Goal: Use online tool/utility: Use online tool/utility

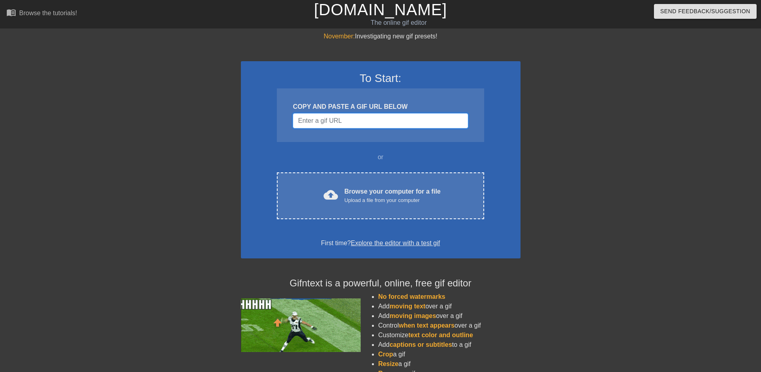
paste input "[URL][DOMAIN_NAME]"
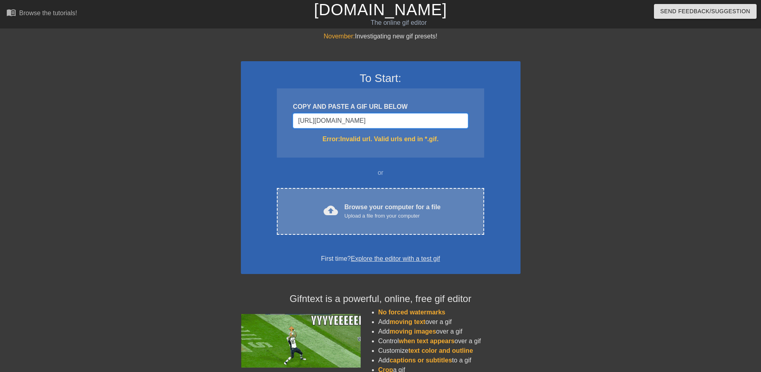
type input "[URL][DOMAIN_NAME]"
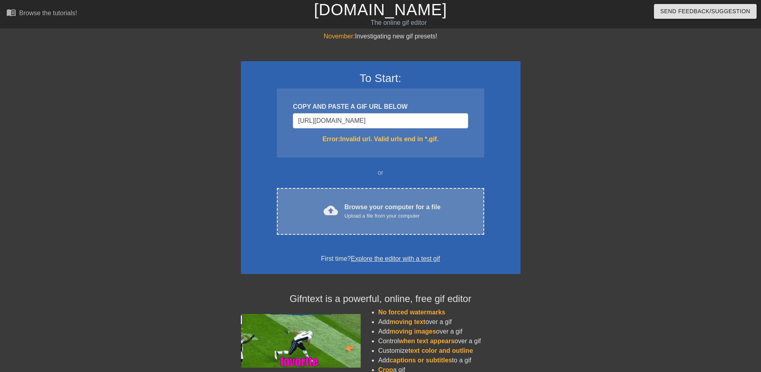
click at [409, 221] on div "cloud_upload Browse your computer for a file Upload a file from your computer C…" at bounding box center [380, 211] width 207 height 47
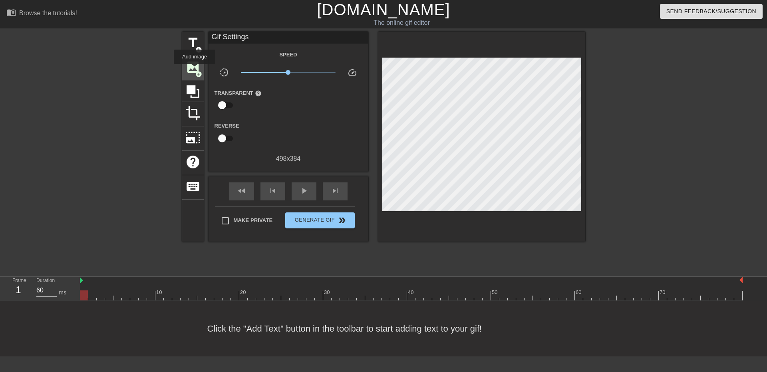
click at [195, 70] on span "image" at bounding box center [192, 67] width 15 height 15
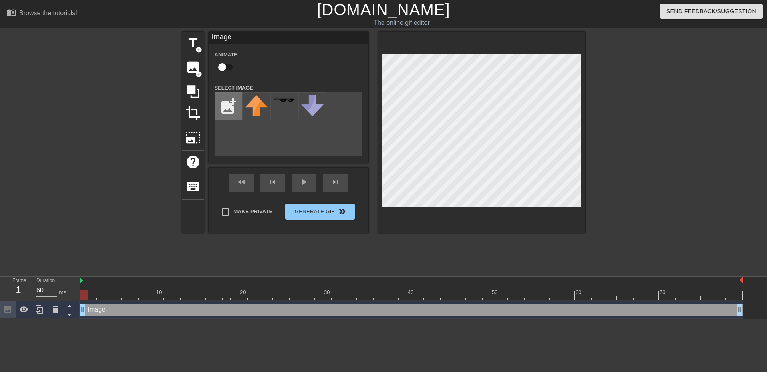
click at [232, 106] on input "file" at bounding box center [228, 106] width 27 height 27
type input "C:\fakepath\Illustration.png"
click at [253, 104] on img at bounding box center [256, 106] width 22 height 22
click at [690, 112] on div at bounding box center [655, 152] width 120 height 240
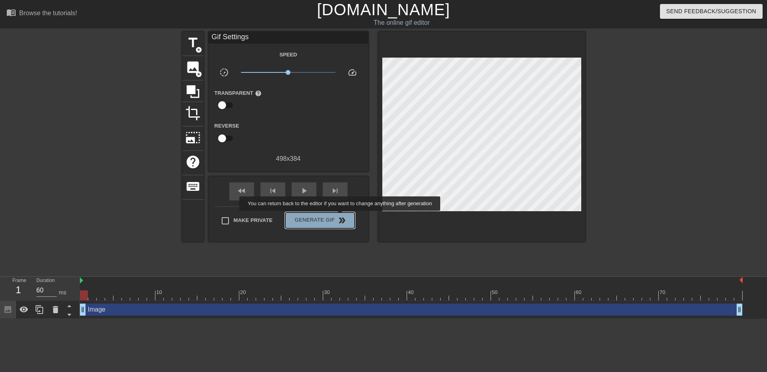
click at [341, 216] on span "double_arrow" at bounding box center [342, 220] width 10 height 10
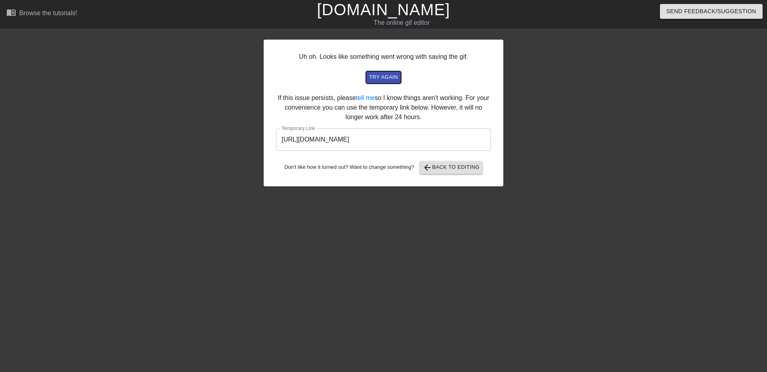
click at [375, 72] on button "try again" at bounding box center [383, 77] width 35 height 12
